Goal: Download file/media

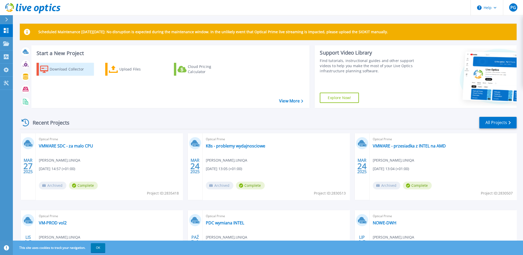
click at [64, 68] on div "Download Collector" at bounding box center [70, 69] width 41 height 10
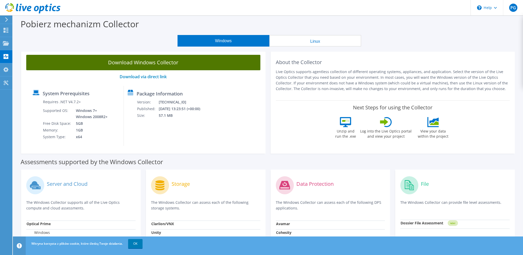
click at [179, 62] on link "Download Windows Collector" at bounding box center [143, 62] width 234 height 15
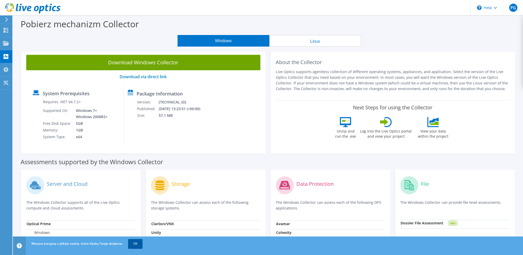
click at [138, 245] on link "OK" at bounding box center [135, 243] width 14 height 9
